Goal: Transaction & Acquisition: Book appointment/travel/reservation

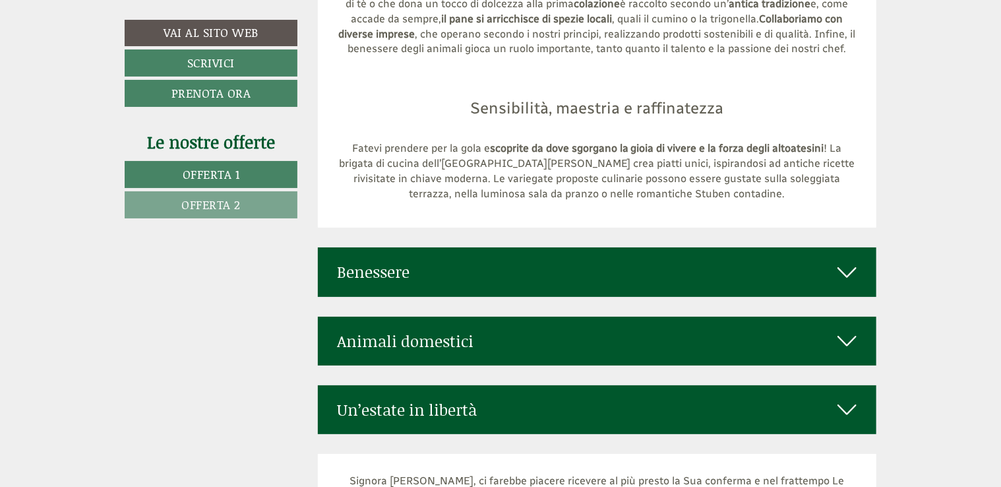
scroll to position [4996, 0]
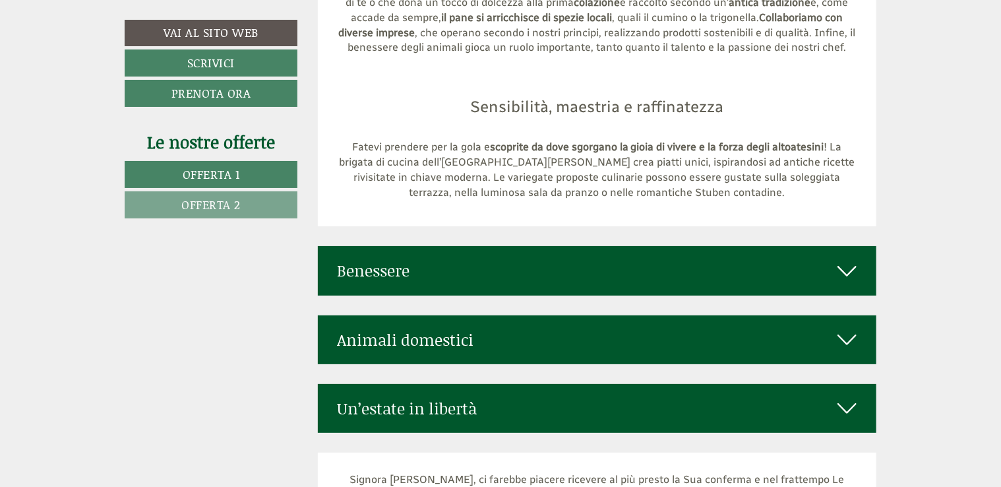
click at [849, 251] on div "Benessere" at bounding box center [597, 270] width 559 height 49
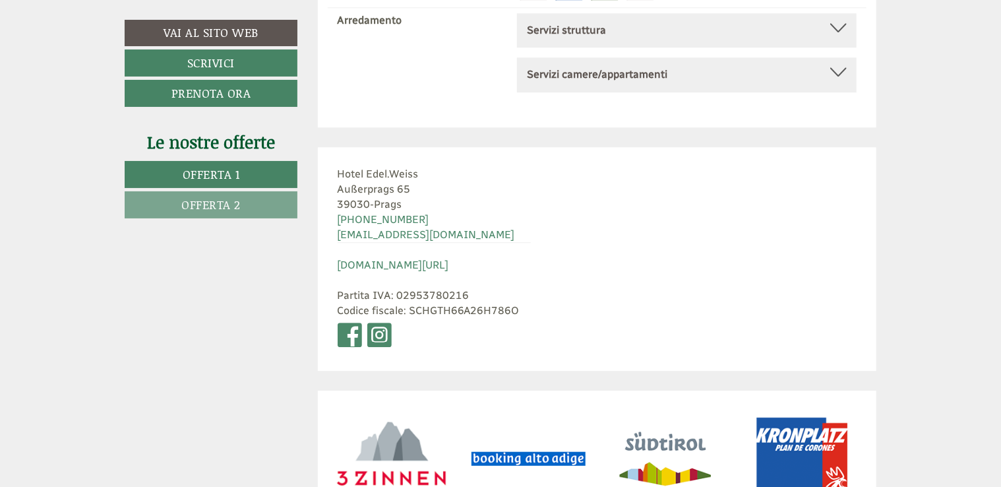
scroll to position [6790, 0]
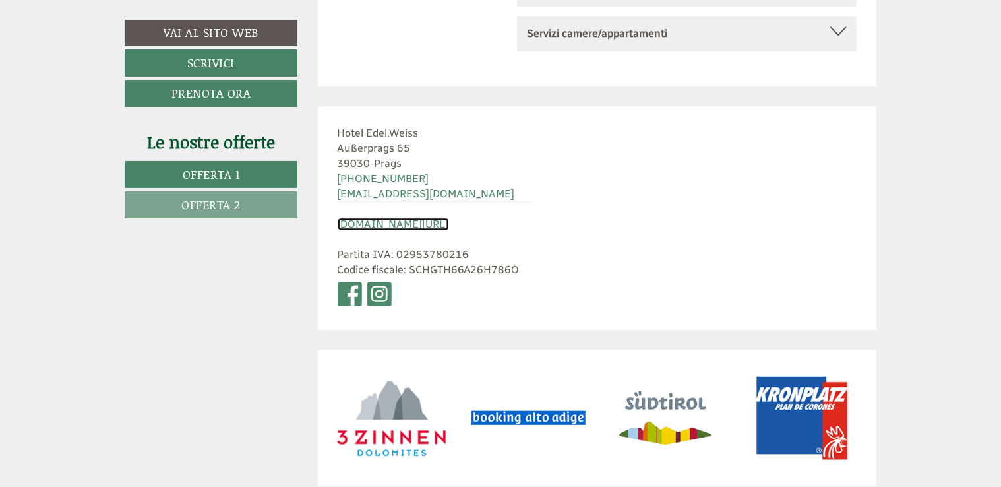
click at [435, 218] on link "[DOMAIN_NAME][URL]" at bounding box center [393, 224] width 111 height 13
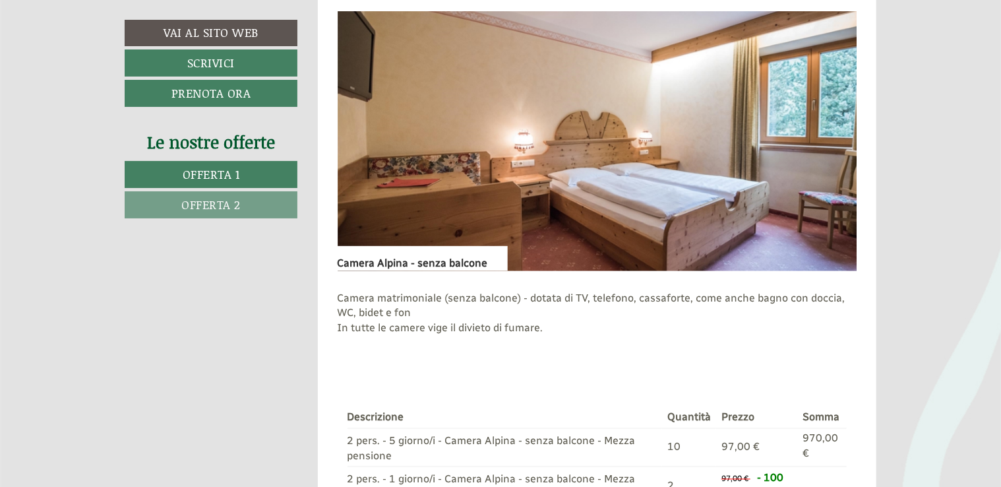
scroll to position [914, 0]
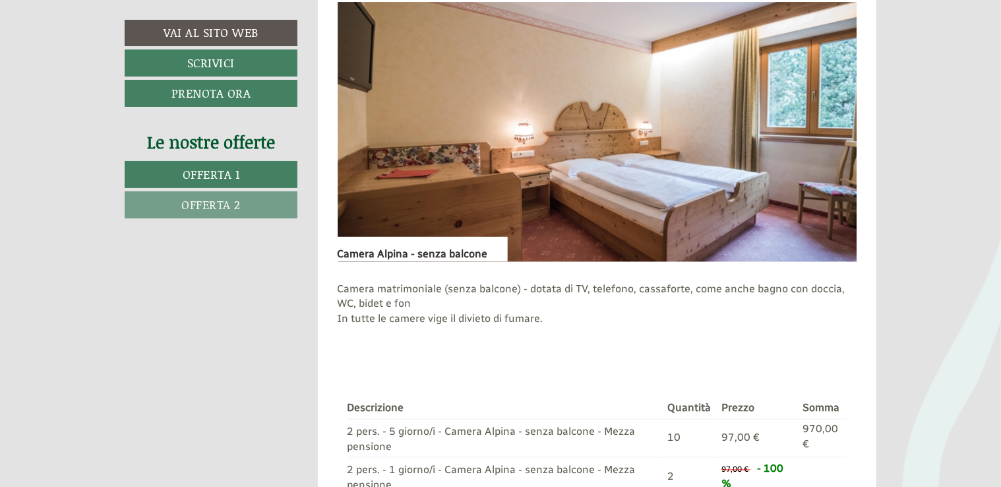
click at [225, 201] on span "Offerta 2" at bounding box center [210, 204] width 59 height 17
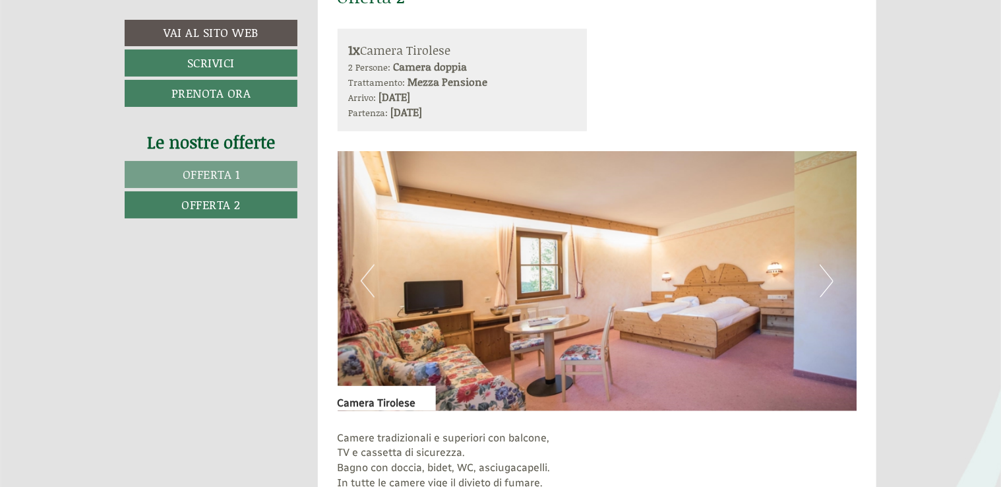
scroll to position [769, 0]
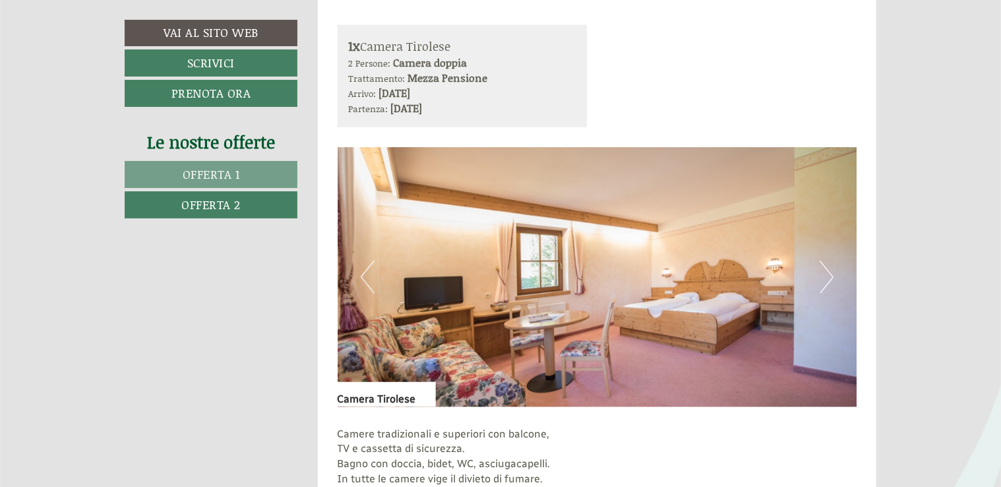
click at [818, 282] on img at bounding box center [598, 277] width 520 height 260
click at [828, 279] on button "Next" at bounding box center [827, 277] width 14 height 33
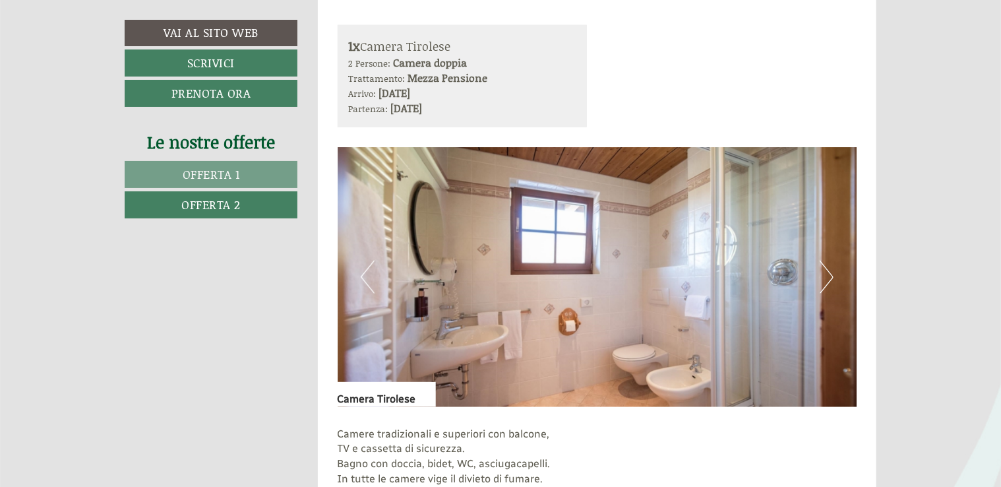
click at [828, 279] on button "Next" at bounding box center [827, 277] width 14 height 33
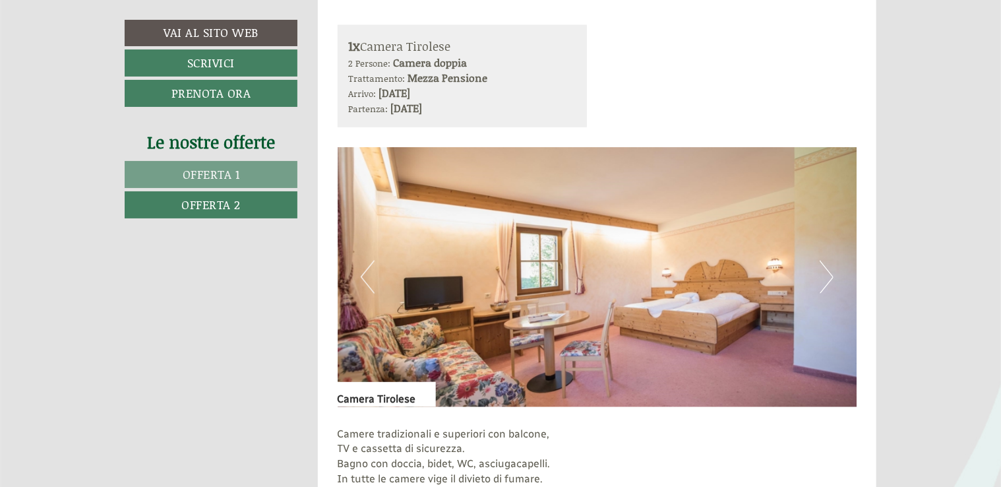
click at [828, 279] on button "Next" at bounding box center [827, 277] width 14 height 33
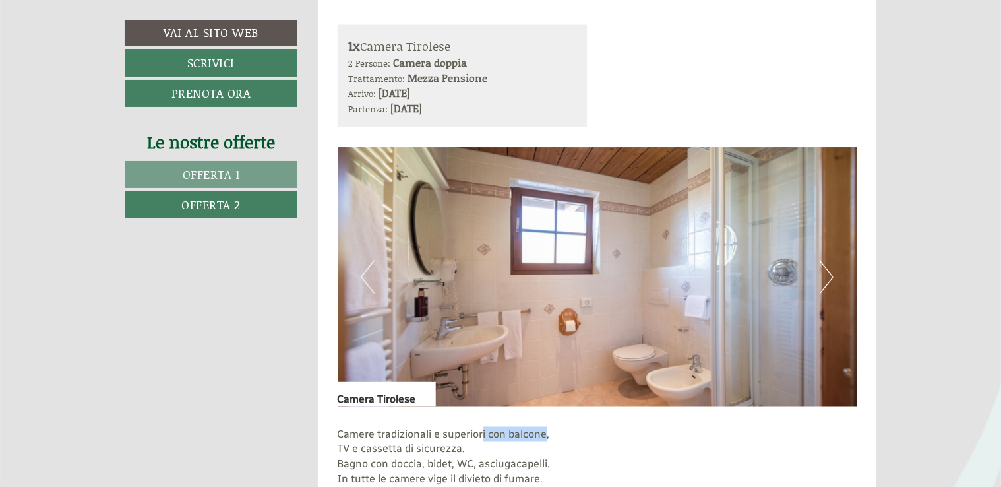
drag, startPoint x: 484, startPoint y: 434, endPoint x: 546, endPoint y: 439, distance: 62.8
click at [546, 439] on p "Camere tradizionali e superiori con balcone, TV e cassetta di sicurezza. Bagno …" at bounding box center [598, 464] width 520 height 75
click at [823, 294] on img at bounding box center [598, 277] width 520 height 260
click at [825, 278] on button "Next" at bounding box center [827, 277] width 14 height 33
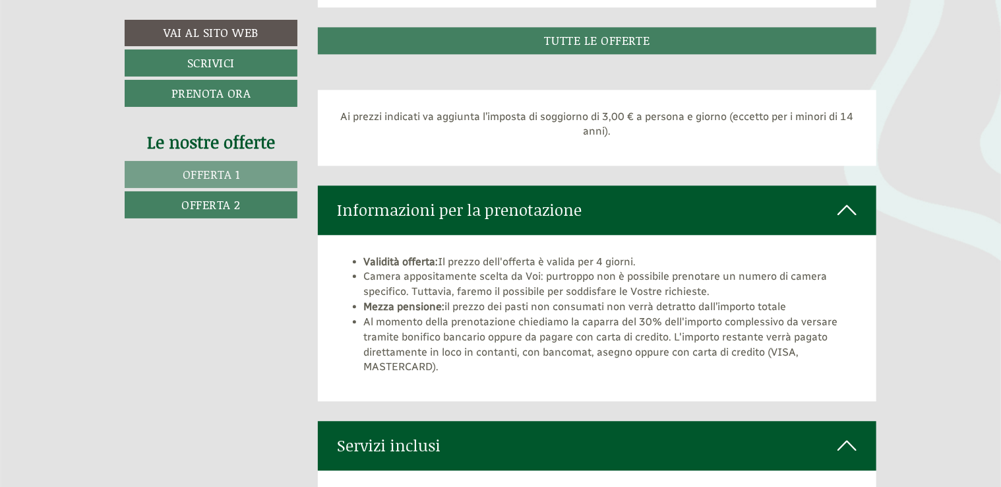
scroll to position [1537, 0]
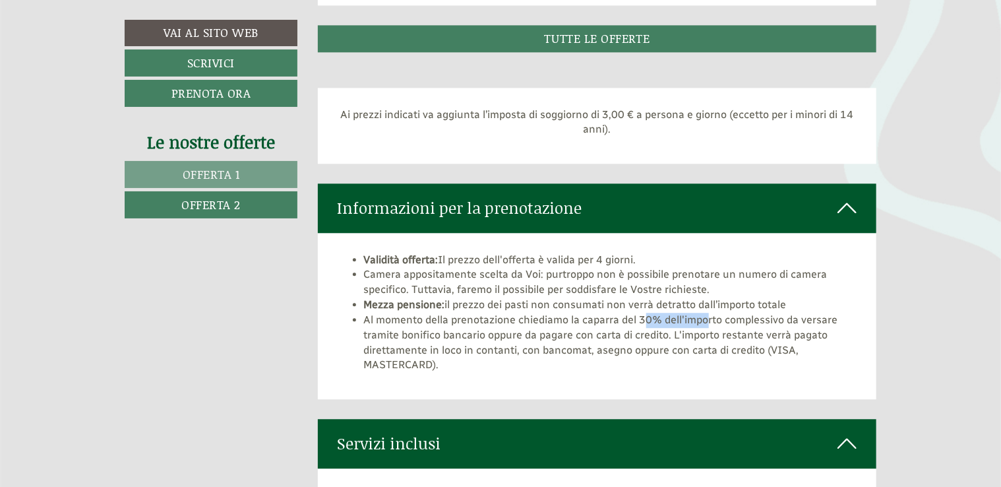
drag, startPoint x: 644, startPoint y: 315, endPoint x: 710, endPoint y: 318, distance: 66.0
click at [710, 318] on li "Al momento della prenotazione chiediamo la caparra del 30% dell'importo comples…" at bounding box center [610, 343] width 493 height 60
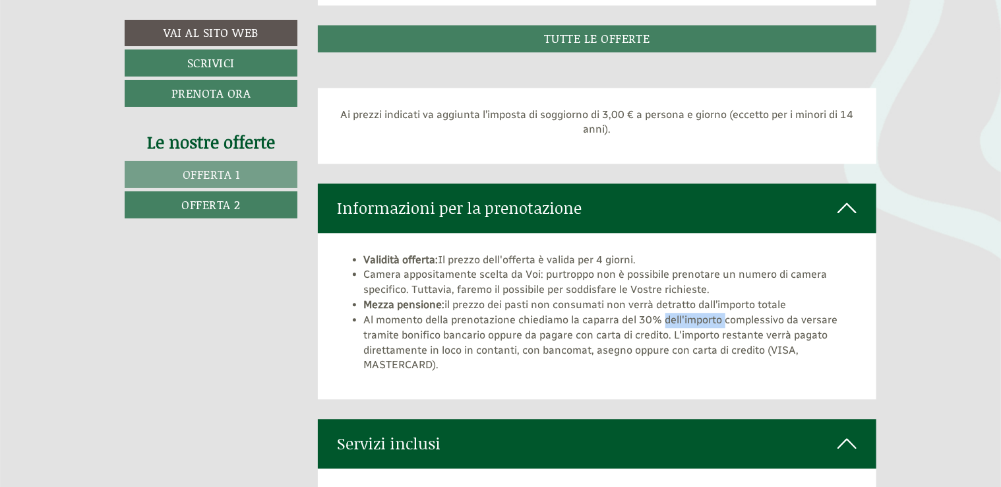
click at [710, 318] on li "Al momento della prenotazione chiediamo la caparra del 30% dell'importo comples…" at bounding box center [610, 343] width 493 height 60
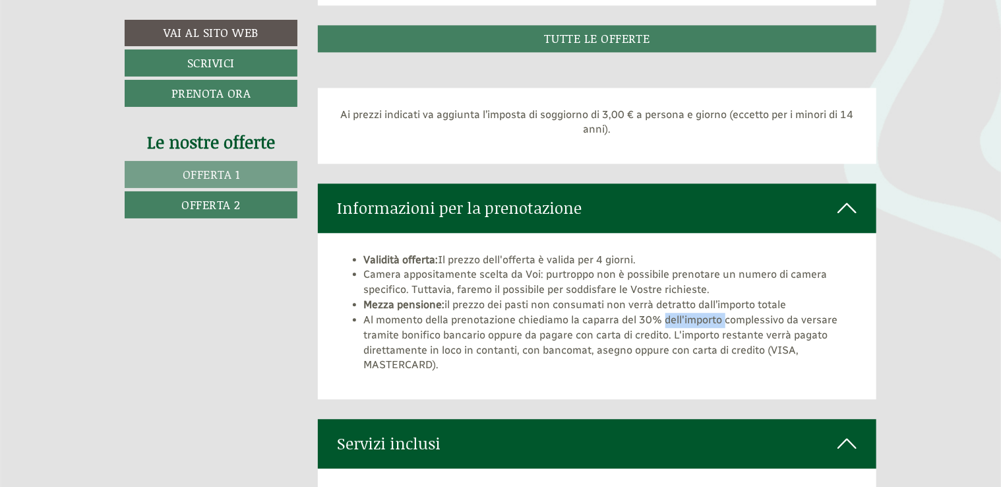
click at [694, 320] on li "Al momento della prenotazione chiediamo la caparra del 30% dell'importo comples…" at bounding box center [610, 343] width 493 height 60
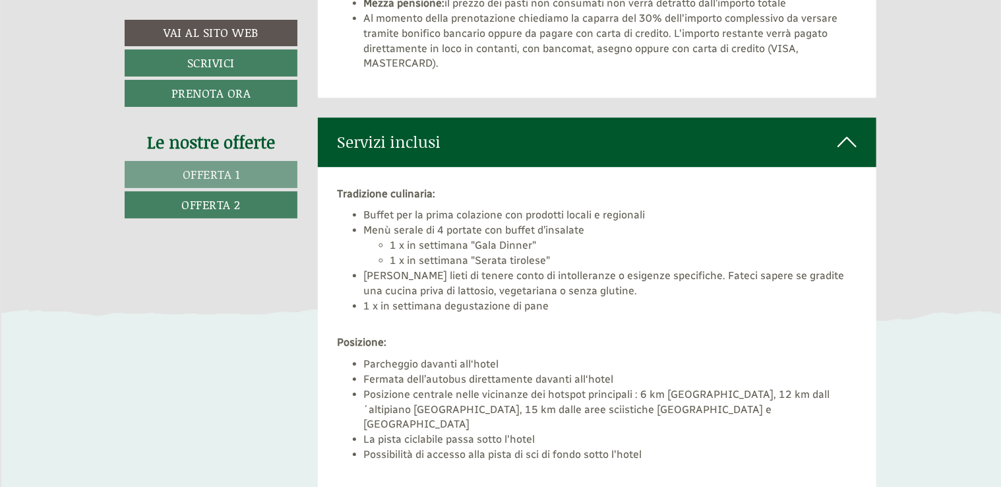
scroll to position [1839, 0]
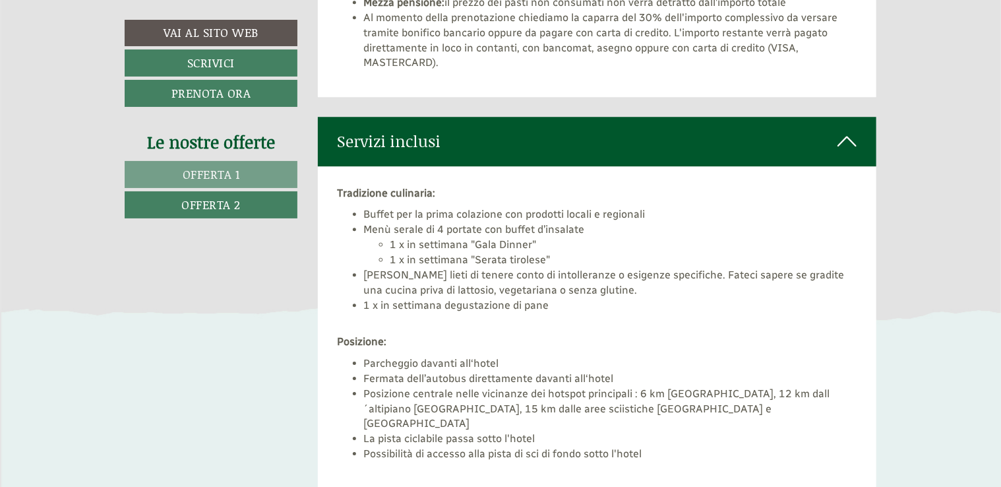
click at [440, 228] on li "Menù serale di 4 portate con buffet d’insalate 1 x in settimana "Gala Dinner" 1…" at bounding box center [610, 245] width 493 height 46
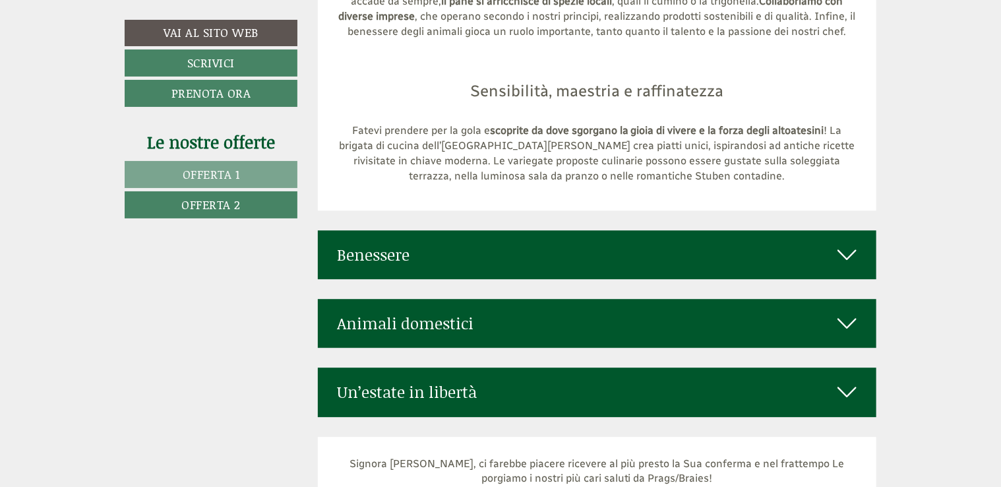
scroll to position [4209, 0]
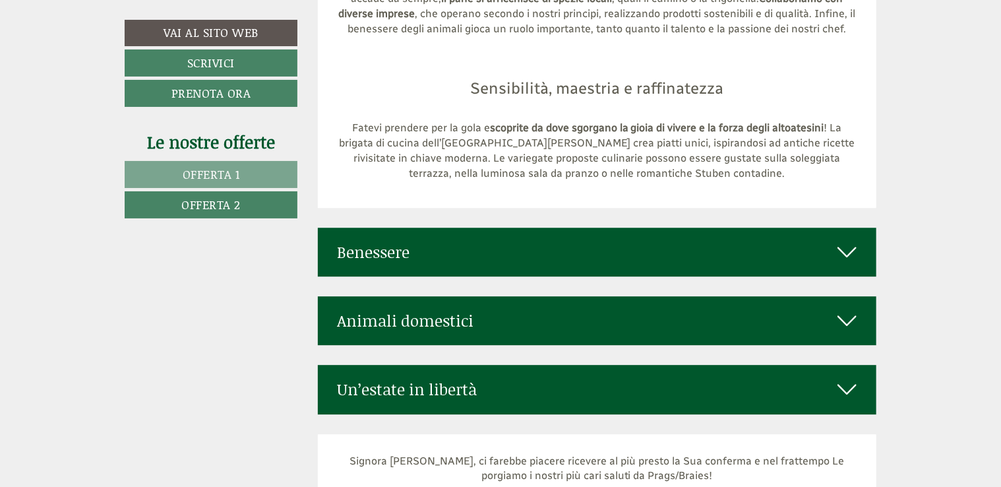
click at [840, 230] on div "Benessere" at bounding box center [597, 252] width 559 height 49
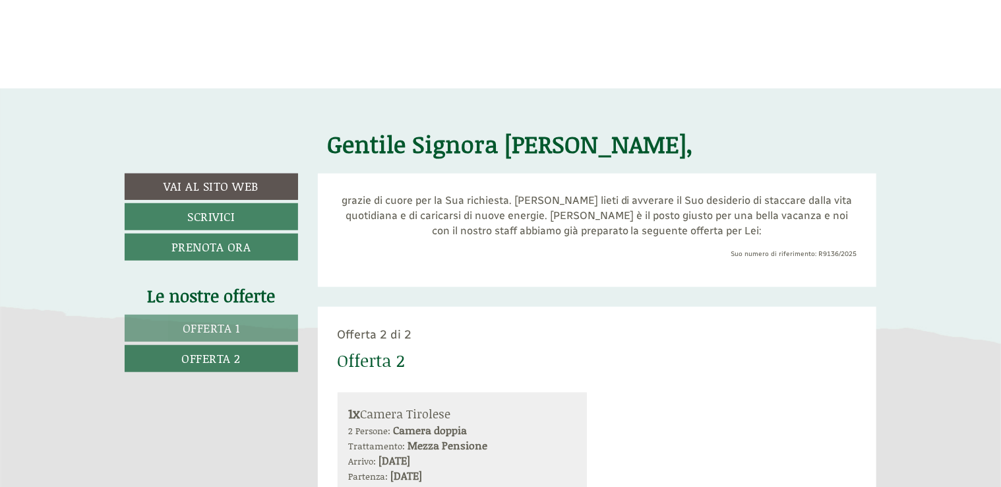
scroll to position [406, 0]
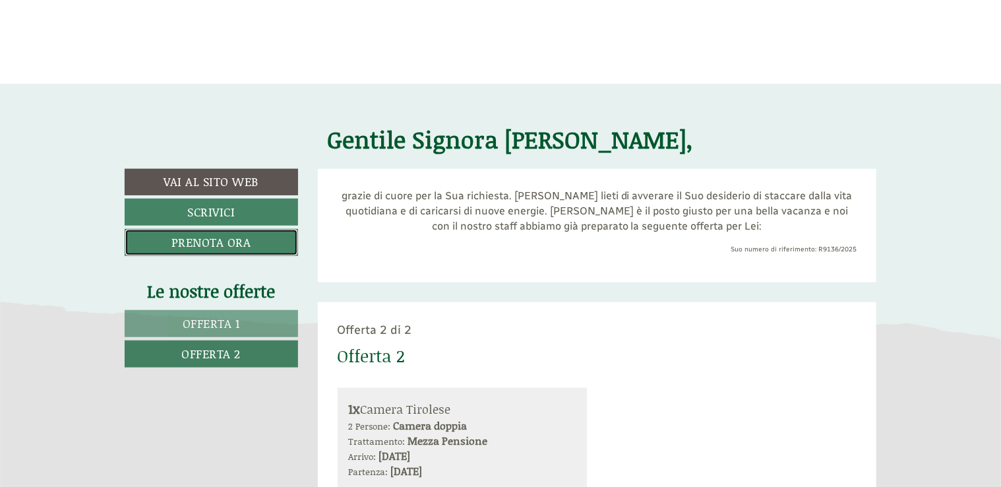
click at [245, 234] on link "Prenota ora" at bounding box center [211, 242] width 173 height 27
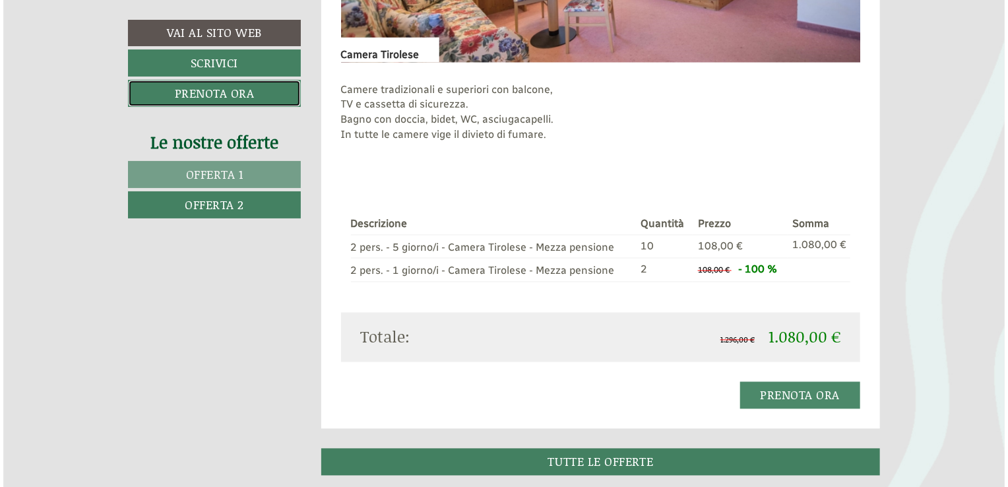
scroll to position [1169, 0]
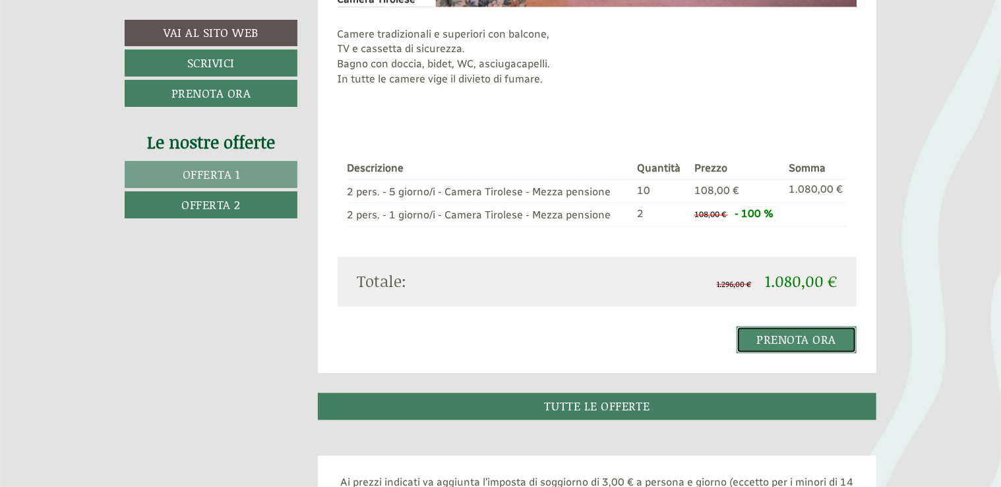
click at [806, 339] on link "Prenota ora" at bounding box center [797, 340] width 121 height 27
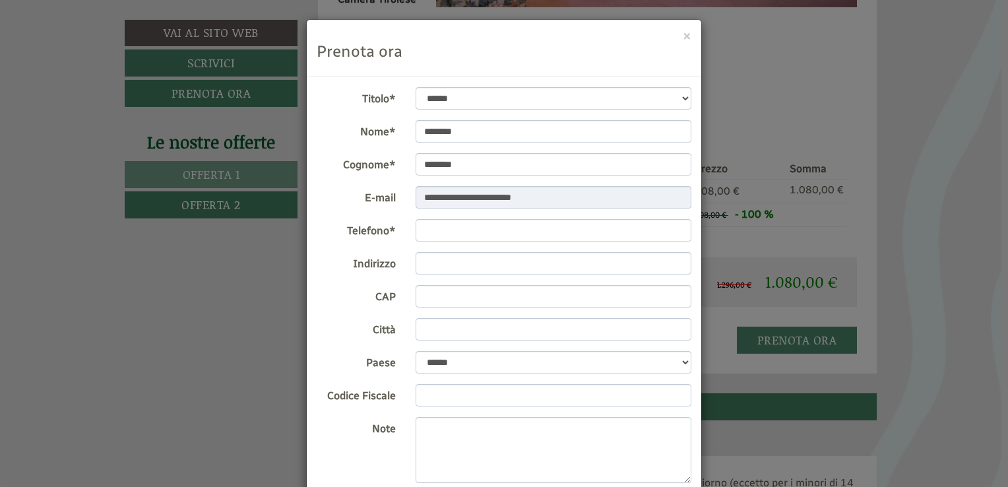
scroll to position [0, 0]
click at [557, 227] on input "Telefono*" at bounding box center [554, 231] width 276 height 22
type input "*"
type input "**********"
click at [561, 253] on input "Indirizzo" at bounding box center [554, 264] width 276 height 22
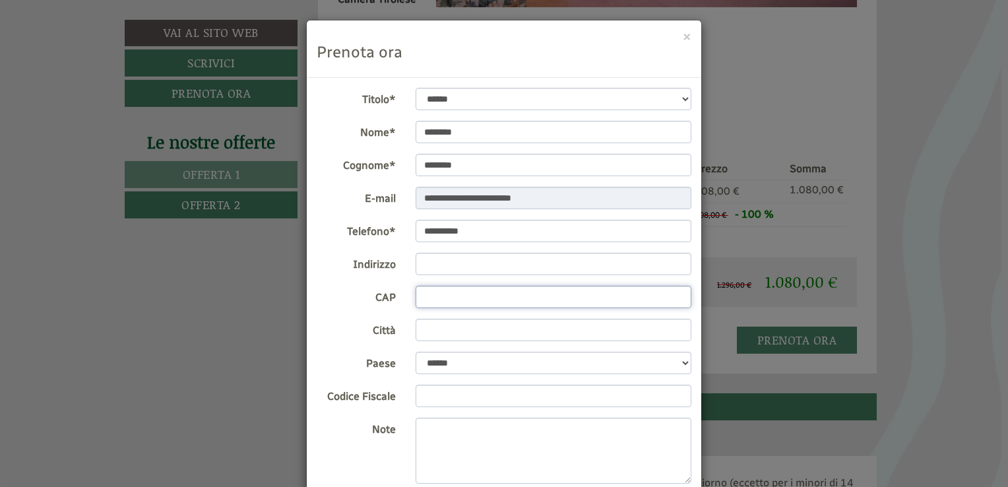
click at [530, 286] on input "CAP" at bounding box center [554, 297] width 276 height 22
click at [503, 325] on input "Città" at bounding box center [554, 330] width 276 height 22
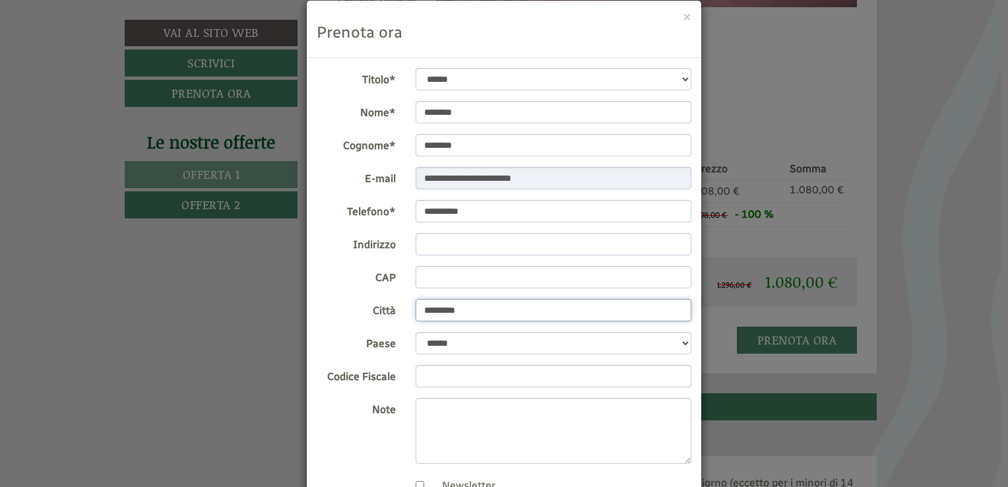
scroll to position [26, 0]
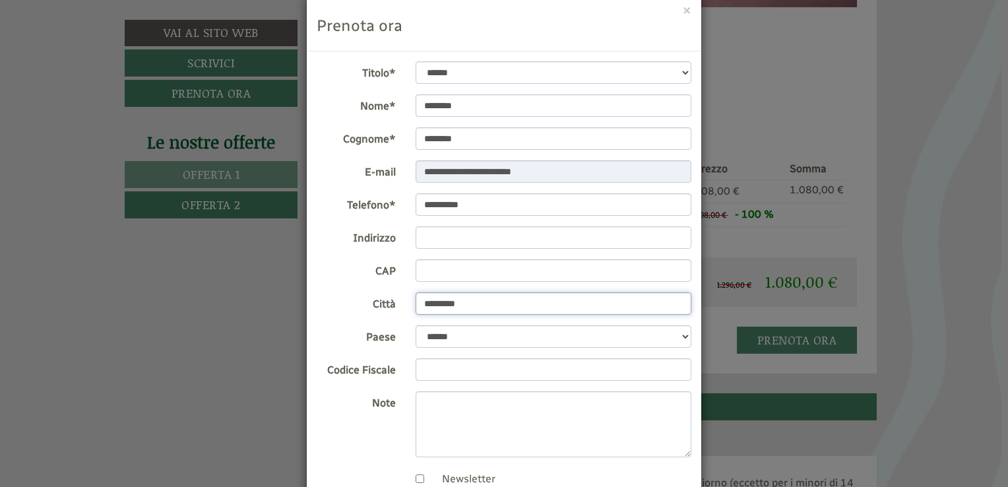
type input "*********"
click at [499, 260] on input "CAP" at bounding box center [554, 270] width 276 height 22
type input "*"
type input "*****"
click at [418, 370] on input "Codice Fiscale" at bounding box center [554, 369] width 276 height 22
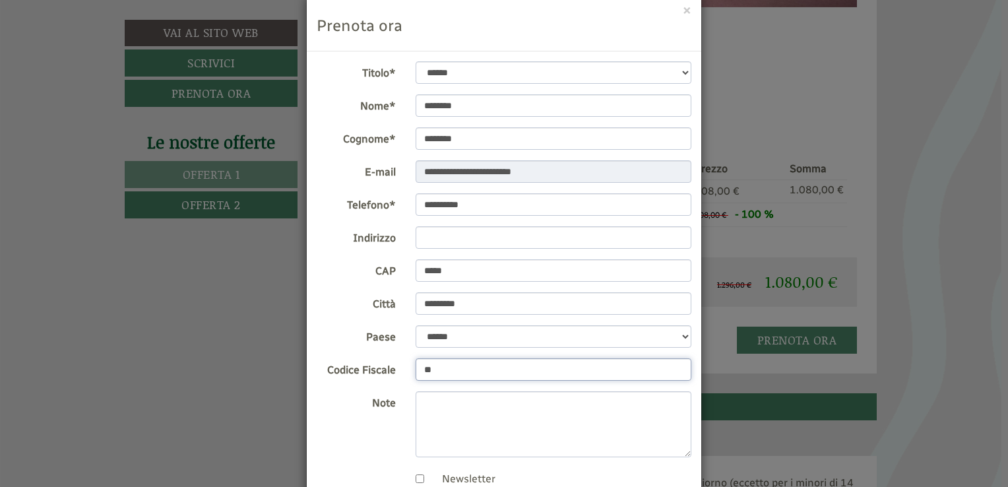
type input "*"
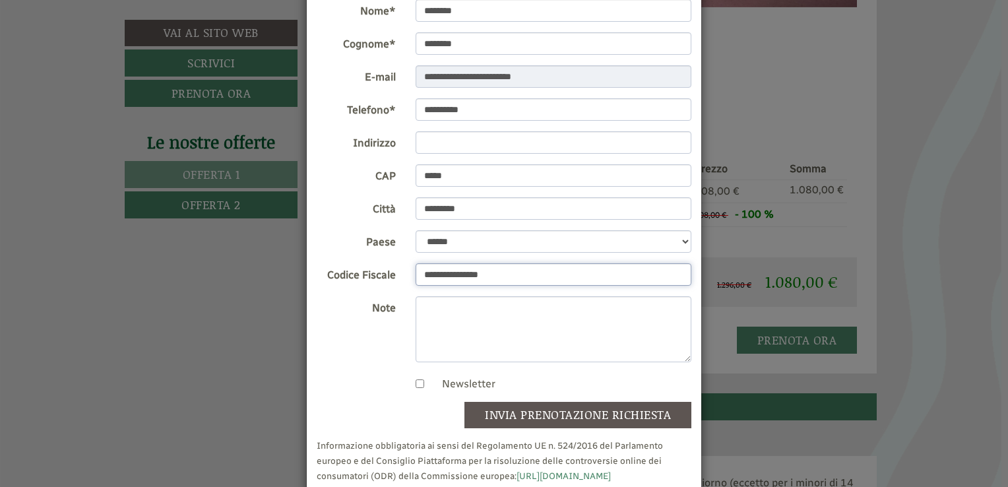
scroll to position [147, 0]
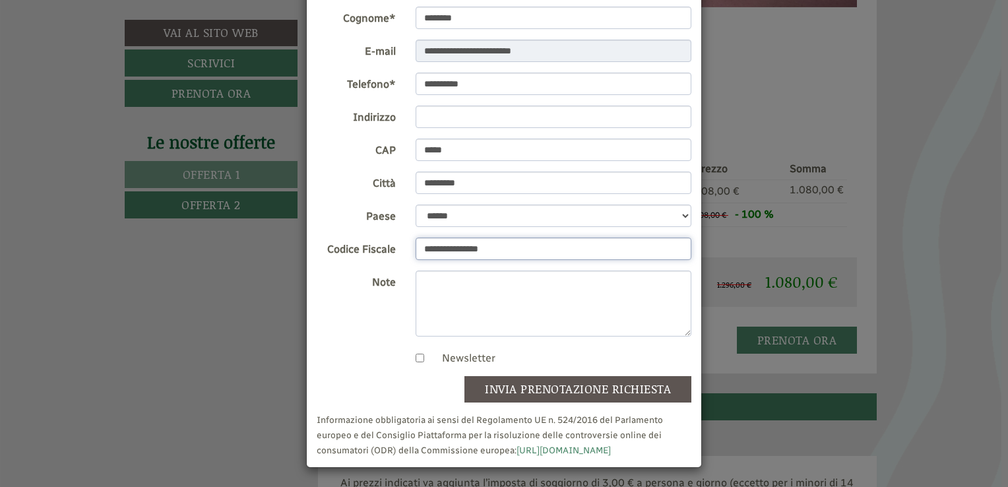
type input "**********"
click at [520, 304] on textarea "Note" at bounding box center [554, 303] width 276 height 66
type textarea "*"
click at [557, 391] on button "invia prenotazione richiesta" at bounding box center [577, 389] width 227 height 26
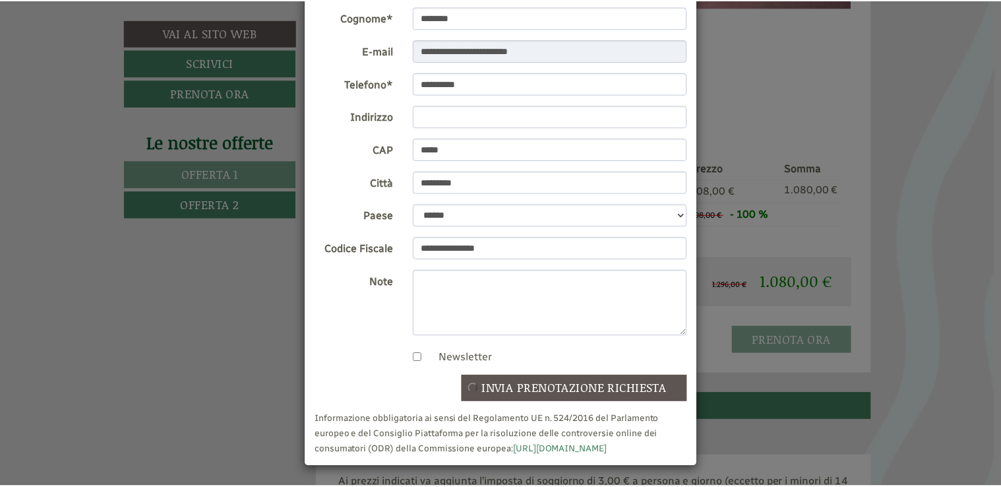
scroll to position [0, 0]
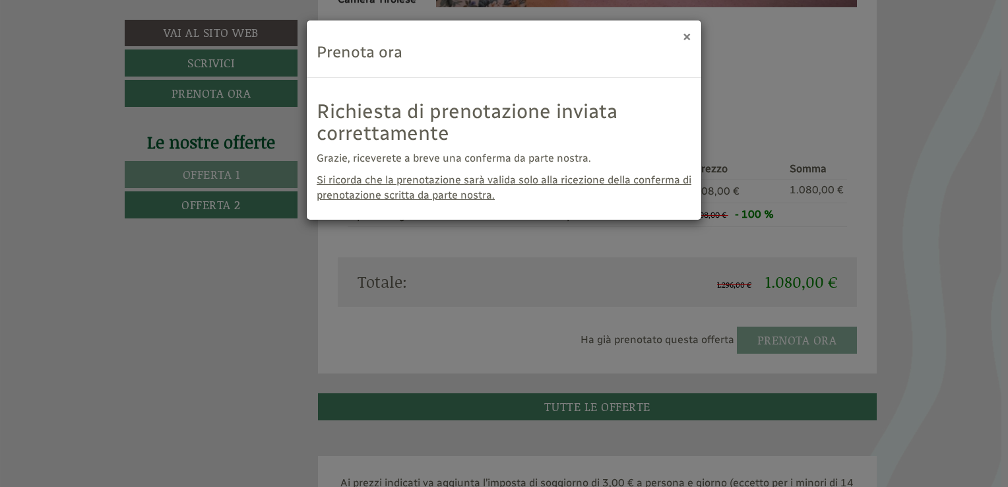
click at [689, 29] on button "×" at bounding box center [687, 36] width 9 height 14
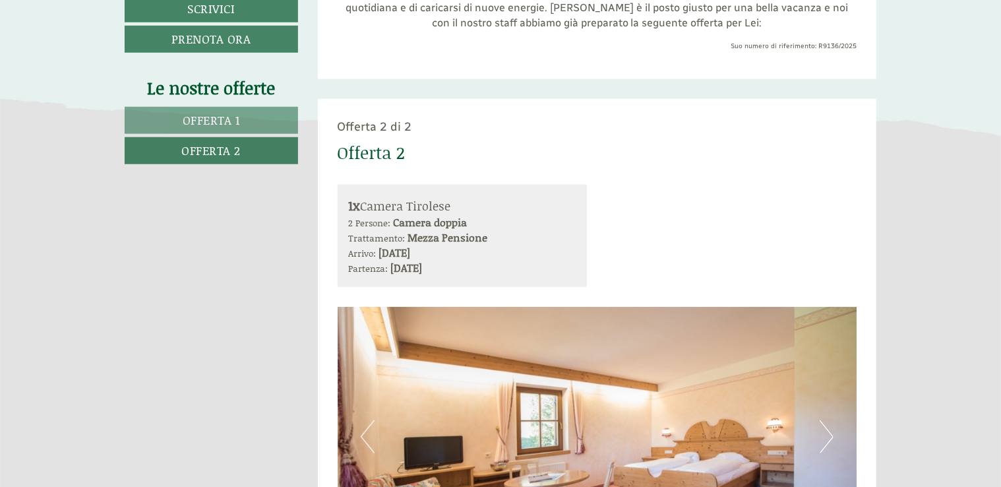
scroll to position [640, 0]
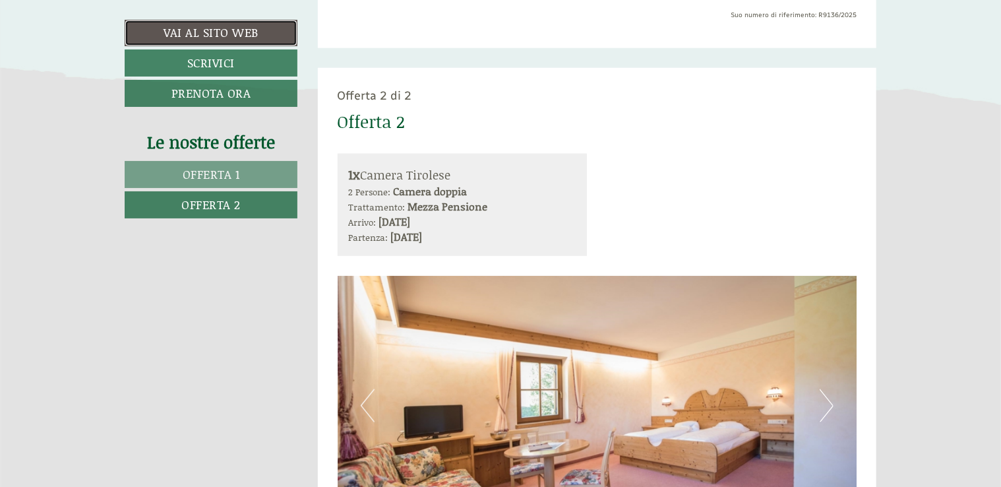
click at [161, 28] on link "Vai al sito web" at bounding box center [211, 33] width 173 height 26
